Goal: Task Accomplishment & Management: Manage account settings

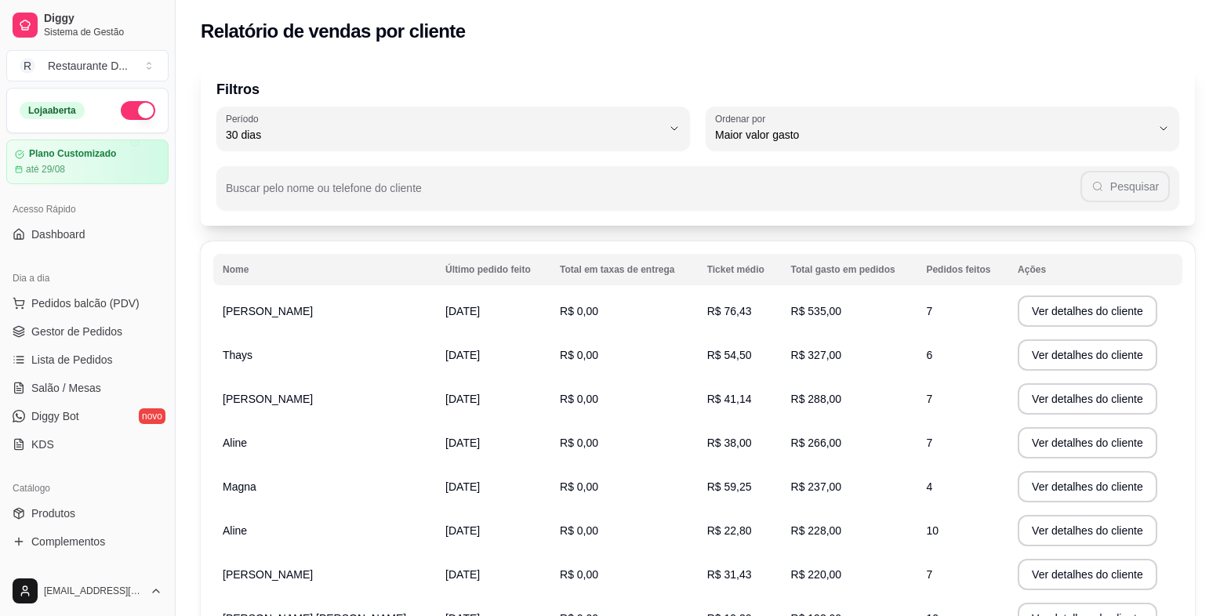
select select "30"
select select "HIGHEST_TOTAL_SPENT_WITH_ORDERS"
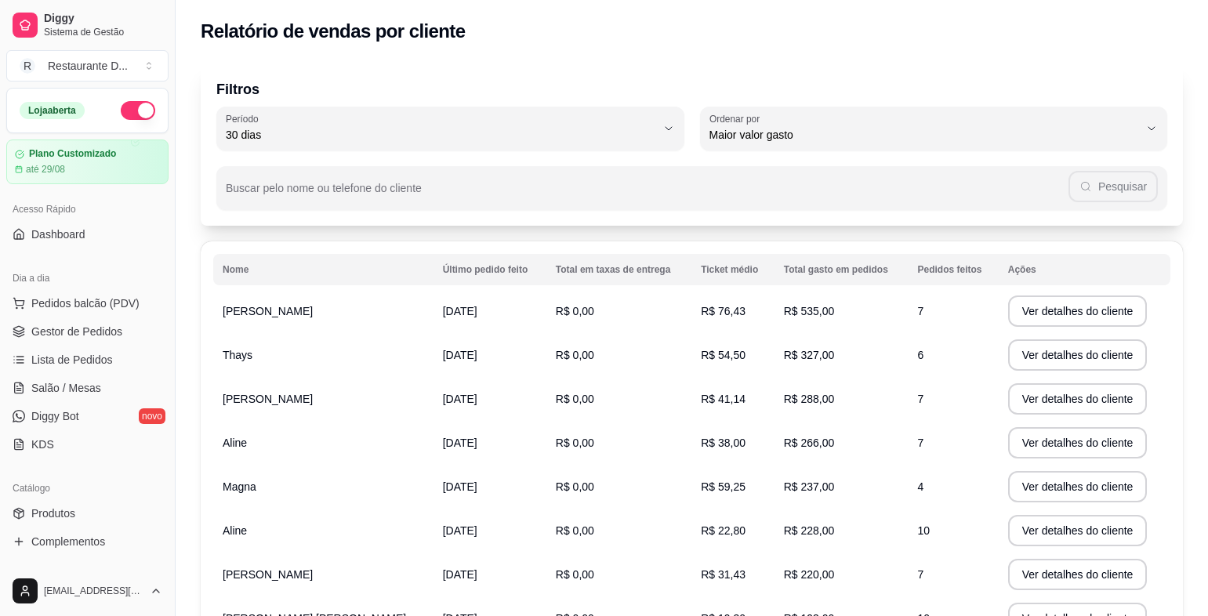
scroll to position [277, 0]
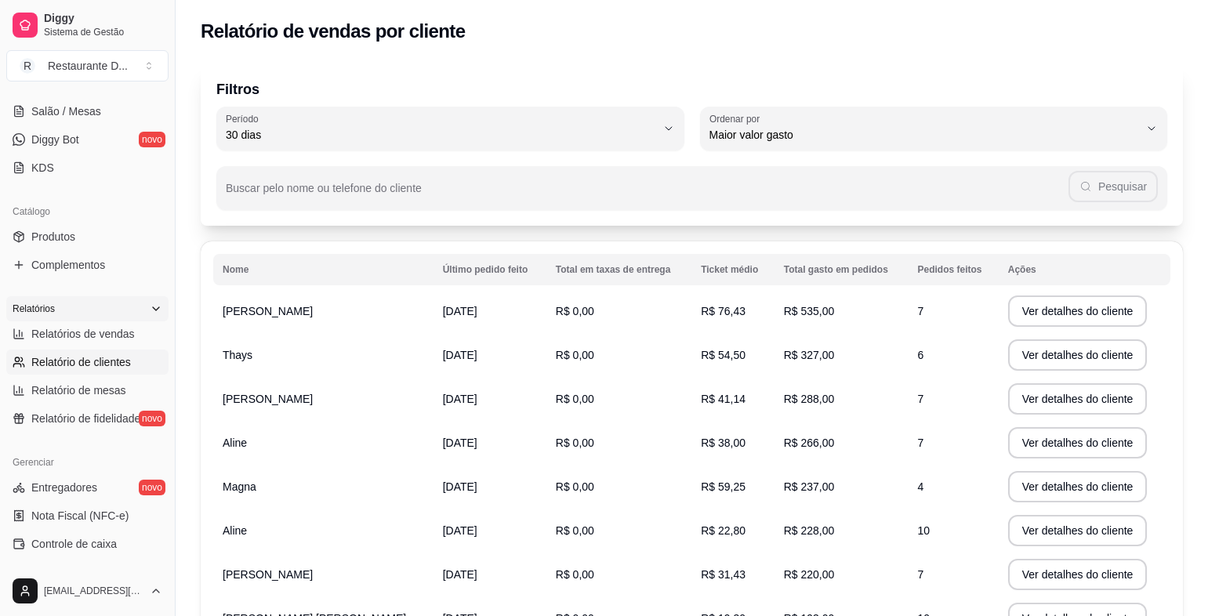
click at [99, 316] on div "Relatórios" at bounding box center [87, 308] width 162 height 25
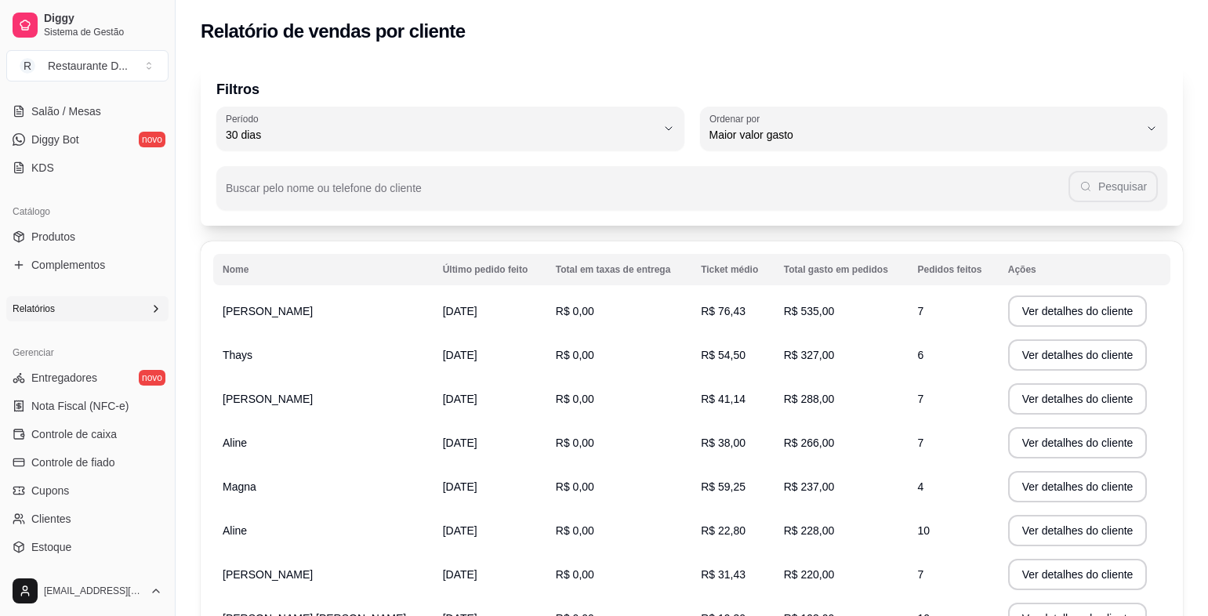
click at [117, 309] on div "Relatórios" at bounding box center [87, 308] width 162 height 25
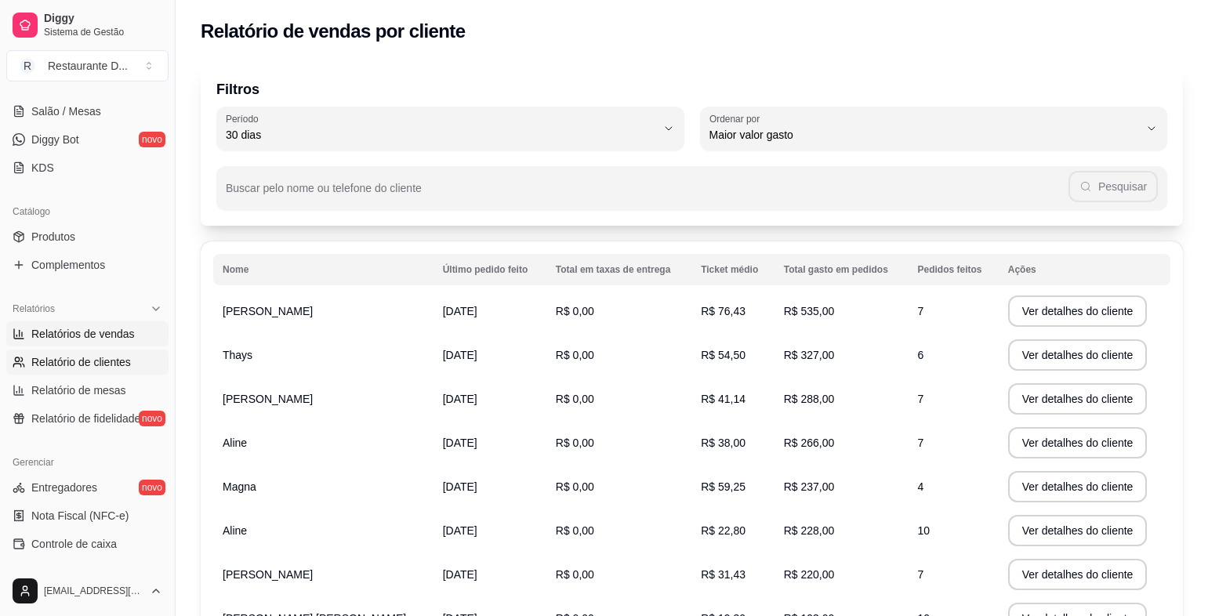
click at [125, 325] on link "Relatórios de vendas" at bounding box center [87, 333] width 162 height 25
select select "ALL"
select select "0"
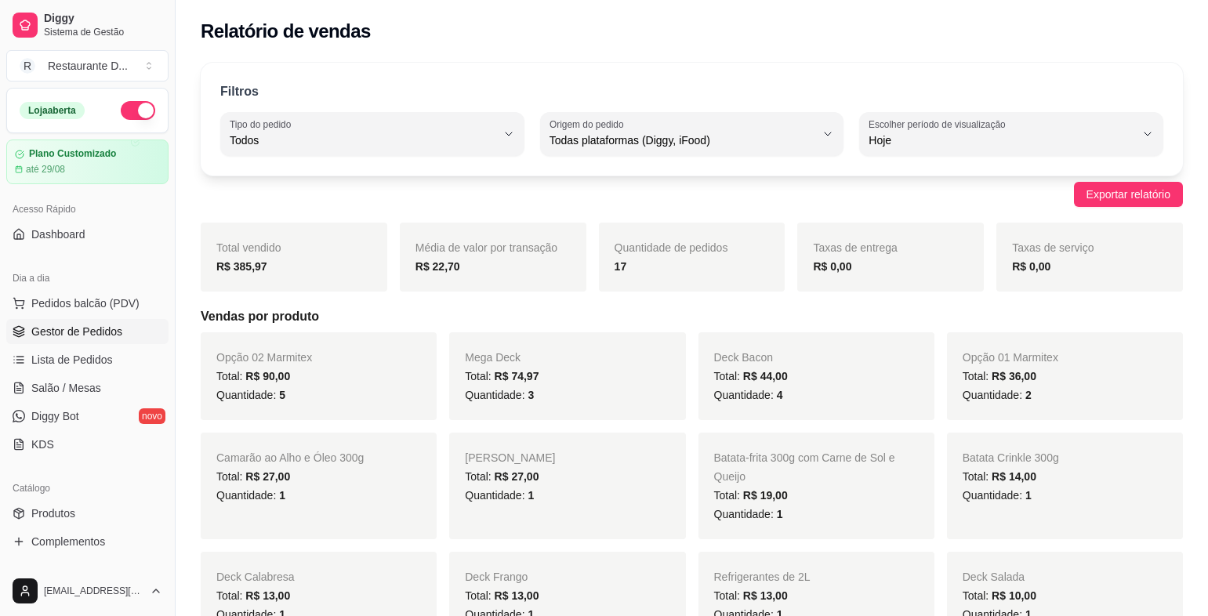
click at [106, 339] on link "Gestor de Pedidos" at bounding box center [87, 331] width 162 height 25
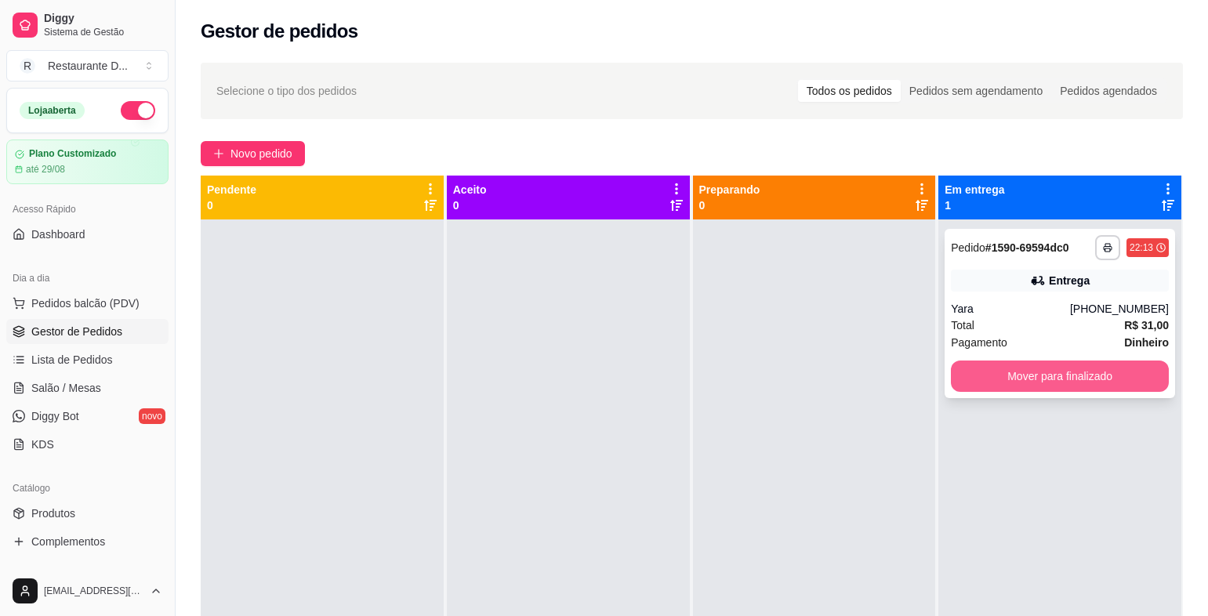
click at [985, 386] on button "Mover para finalizado" at bounding box center [1060, 376] width 218 height 31
